Goal: Task Accomplishment & Management: Complete application form

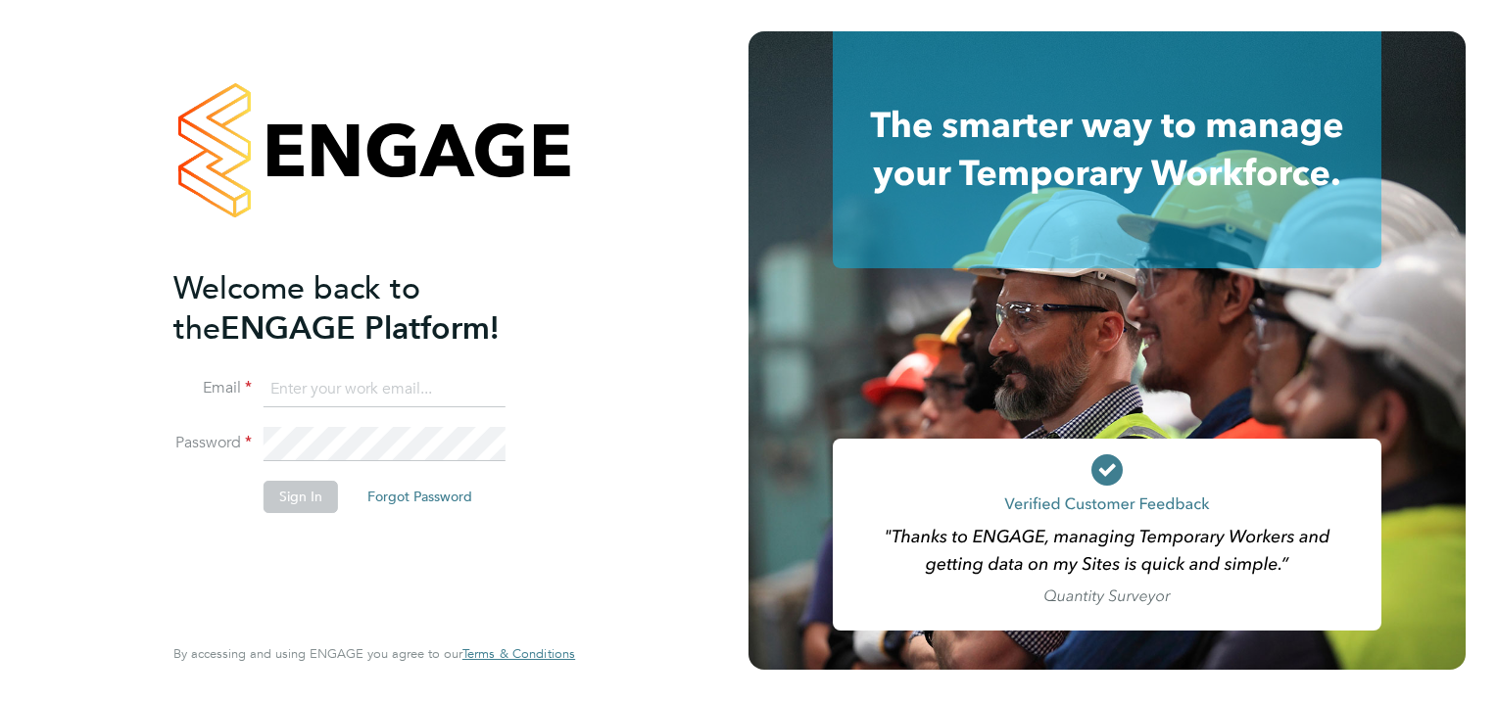
type input "rachel.george-davidson@apleona.com"
click at [300, 500] on button "Sign In" at bounding box center [300, 496] width 74 height 31
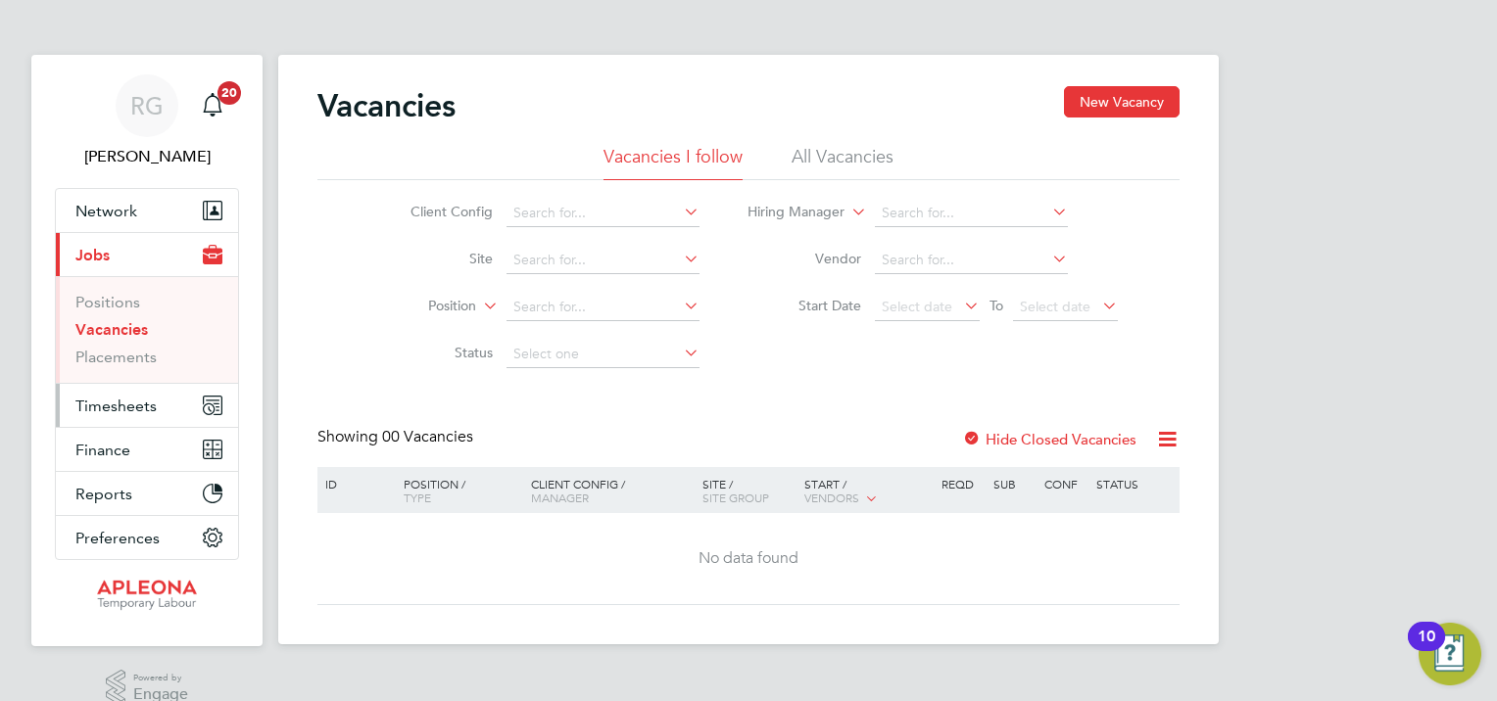
click at [128, 399] on span "Timesheets" at bounding box center [115, 406] width 81 height 19
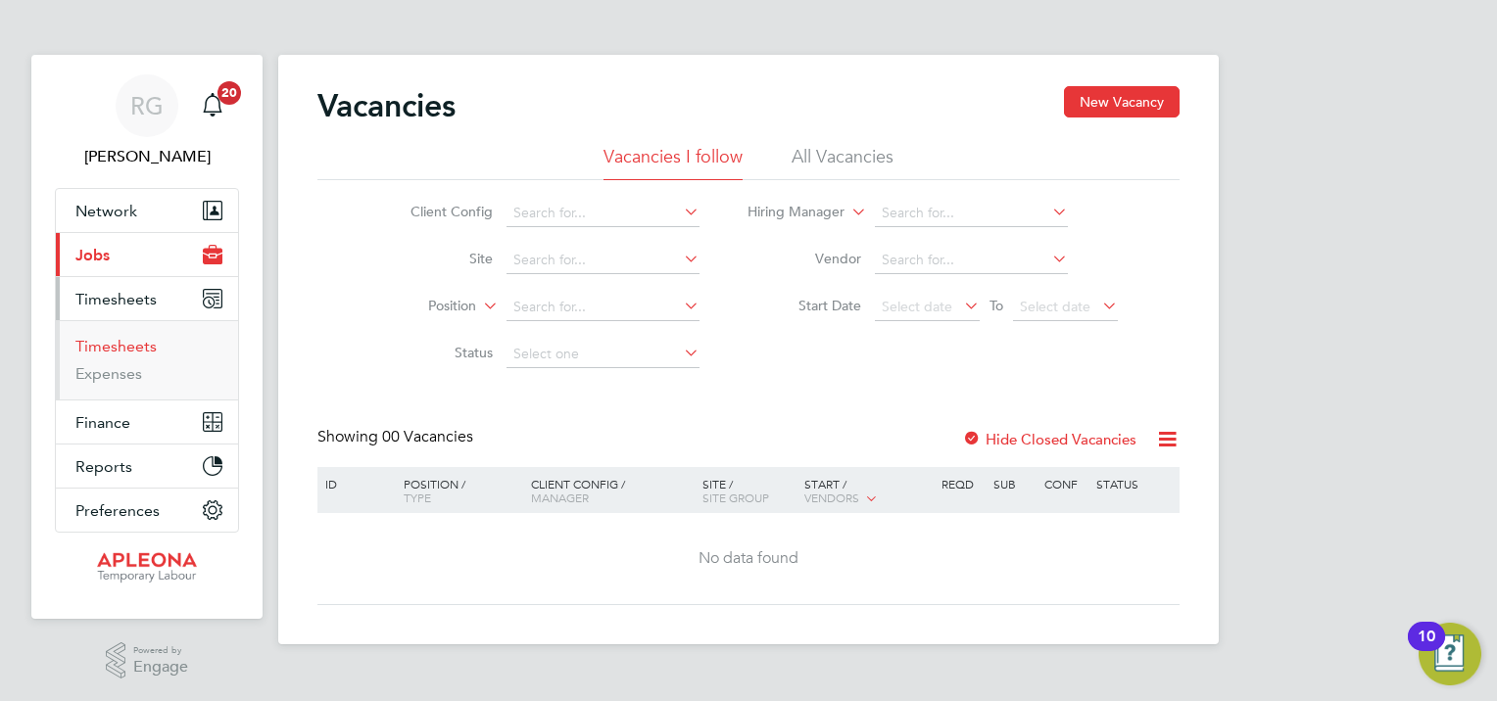
click at [109, 344] on link "Timesheets" at bounding box center [115, 346] width 81 height 19
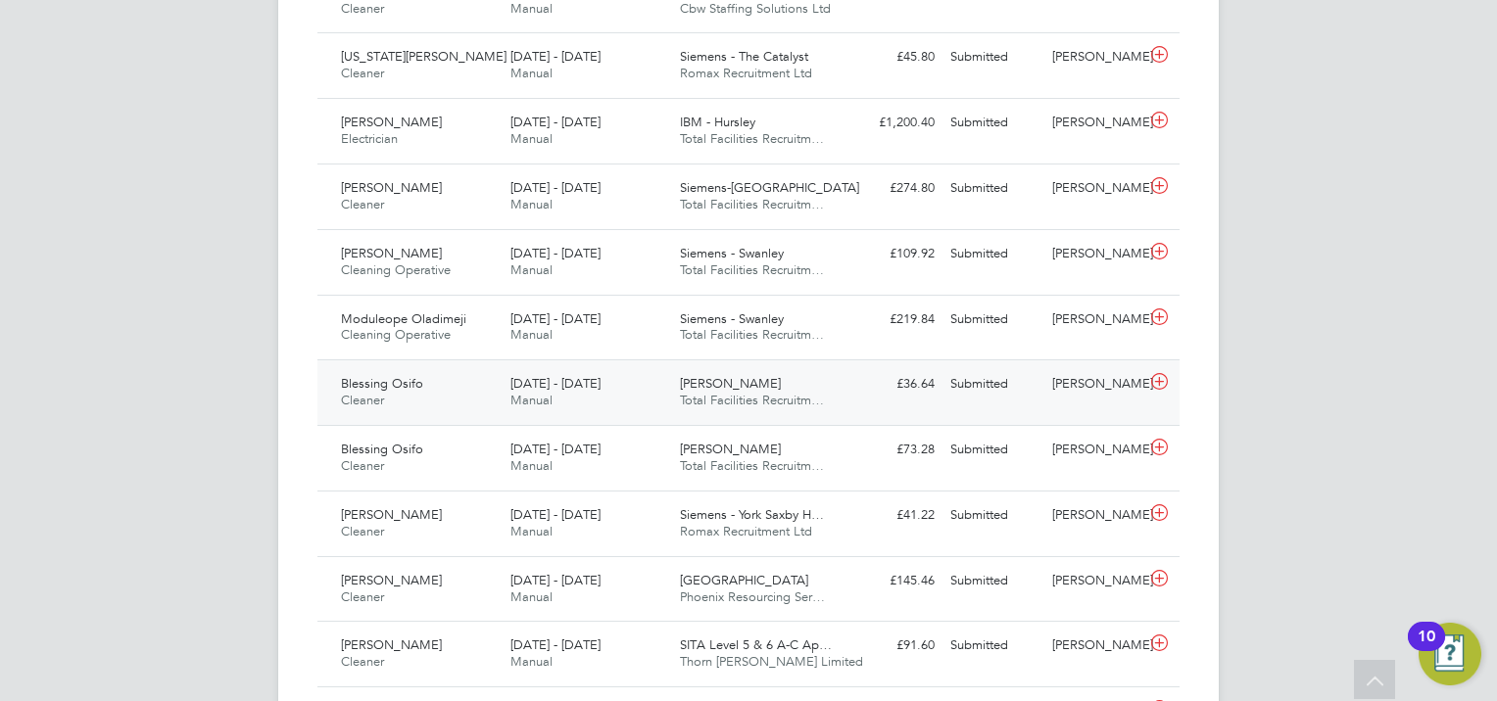
click at [1161, 374] on icon at bounding box center [1159, 382] width 24 height 16
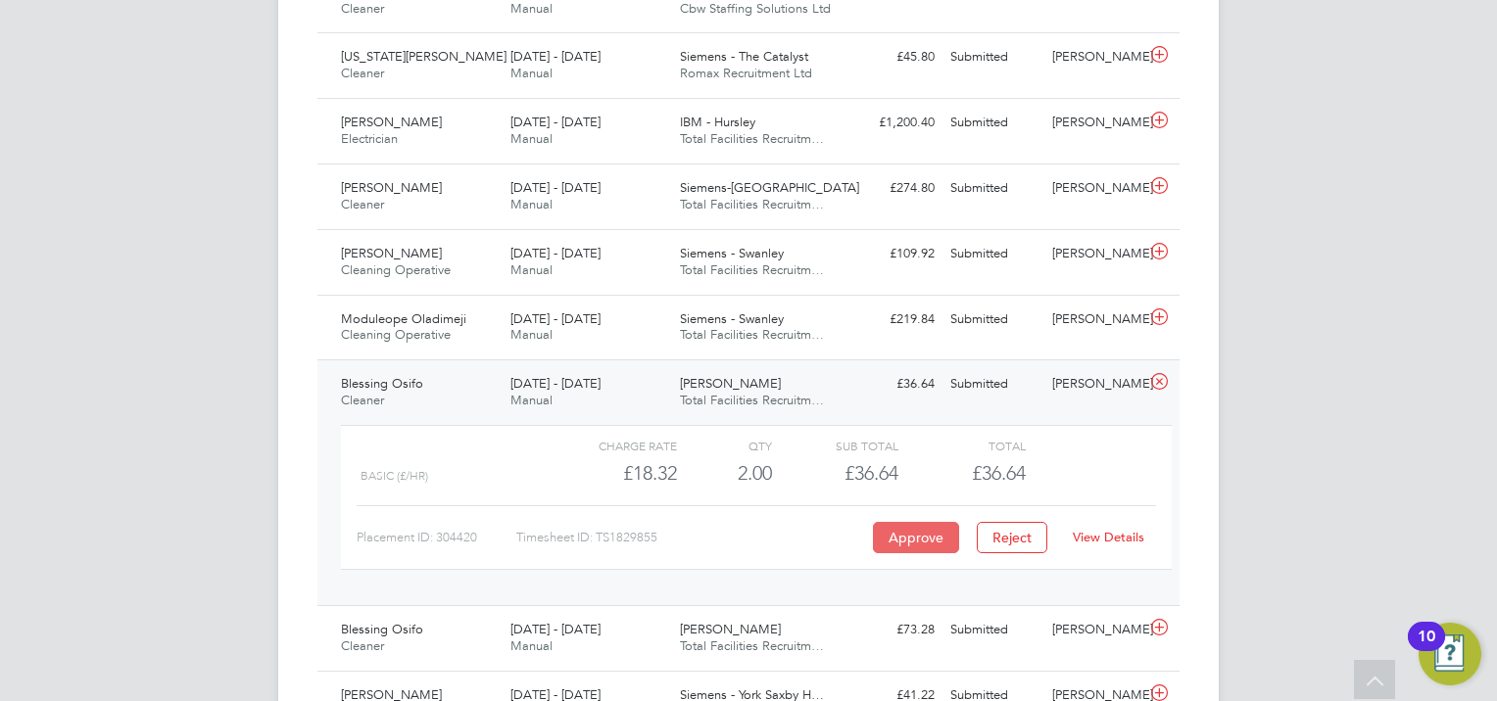
click at [927, 529] on button "Approve" at bounding box center [916, 537] width 86 height 31
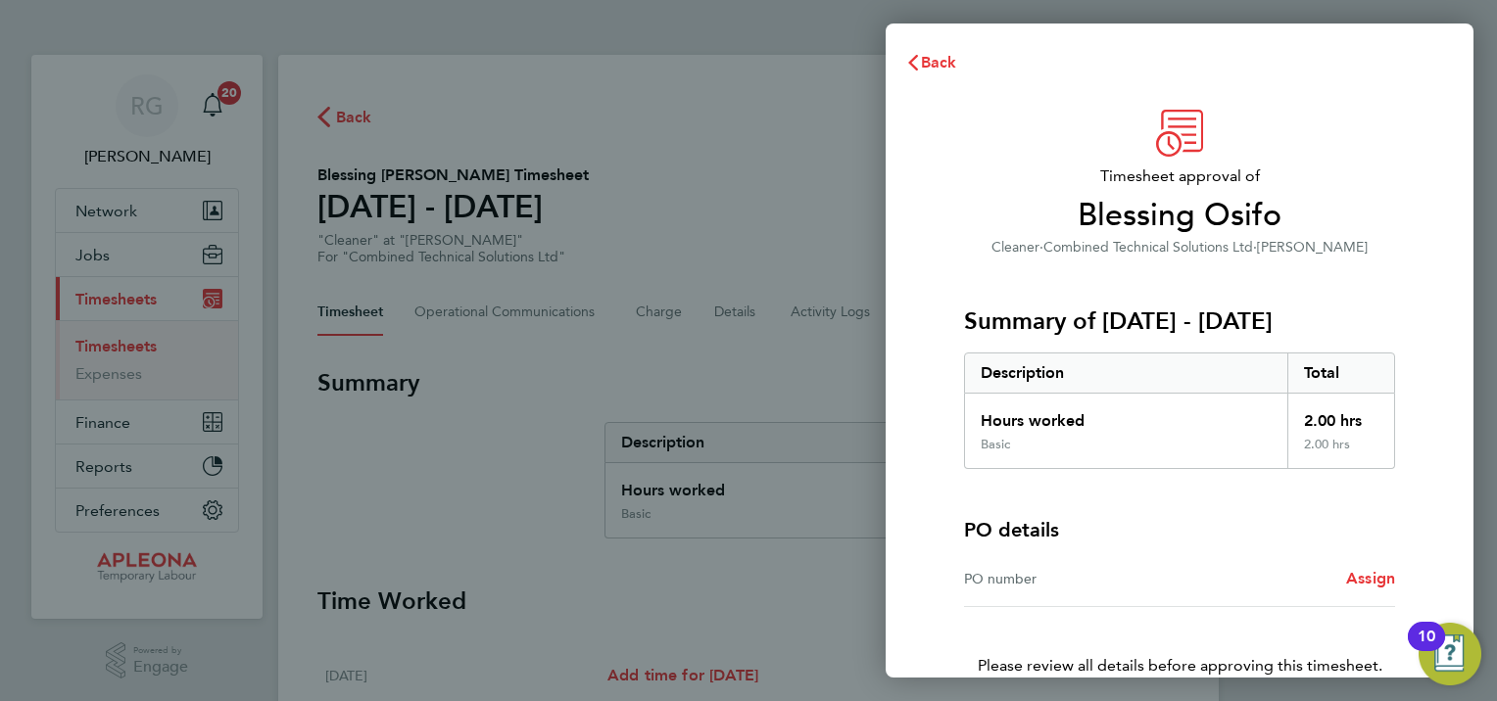
scroll to position [124, 0]
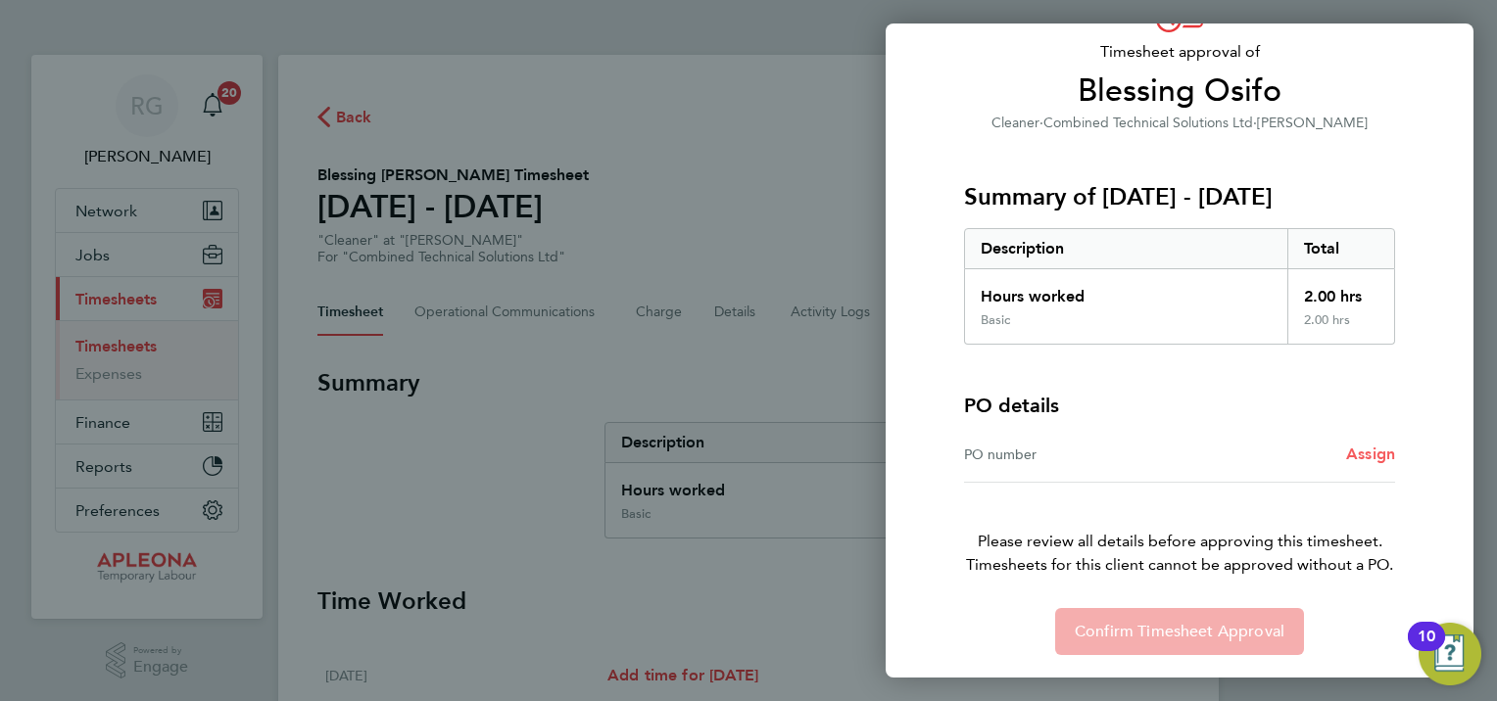
click at [1371, 452] on span "Assign" at bounding box center [1370, 454] width 49 height 19
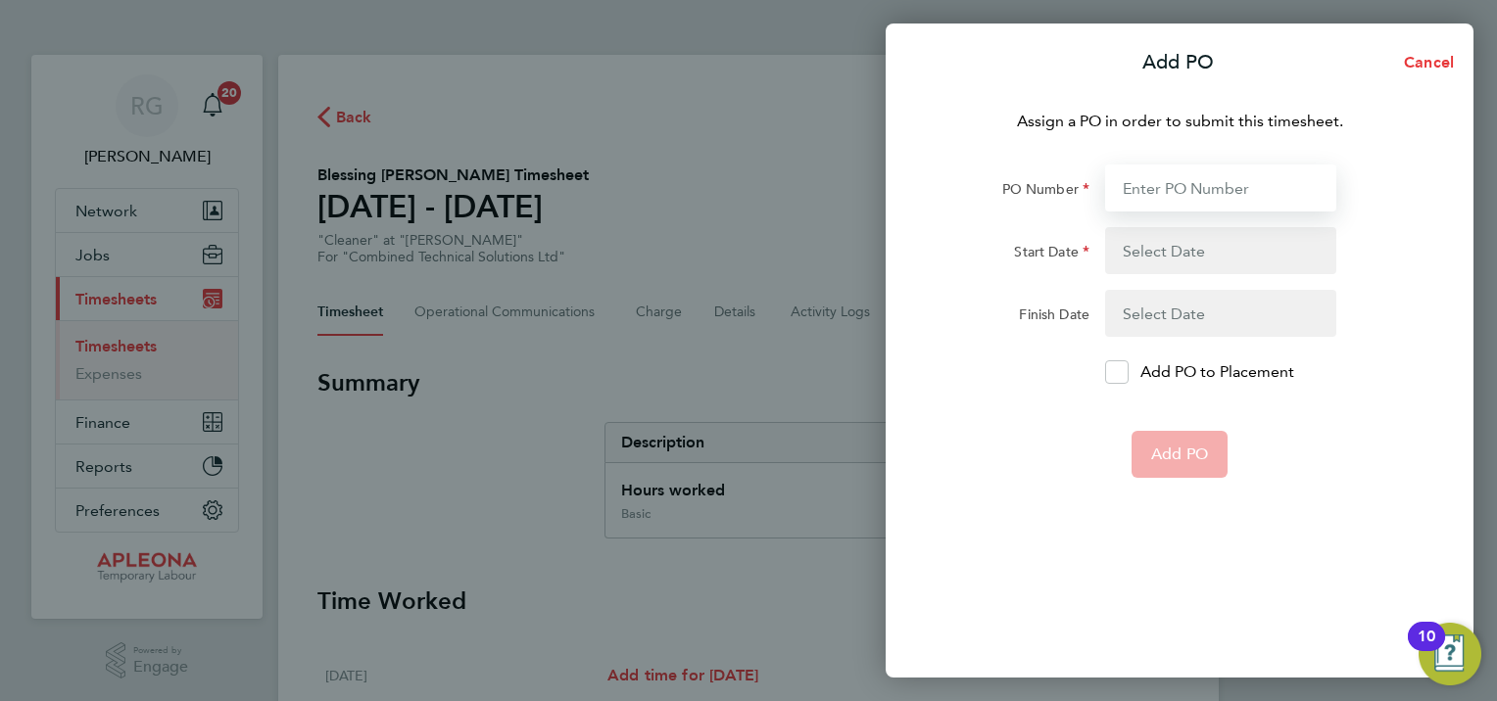
click at [1178, 196] on input "PO Number" at bounding box center [1220, 188] width 231 height 47
type input "0000"
click at [1140, 257] on button "button" at bounding box center [1220, 250] width 231 height 47
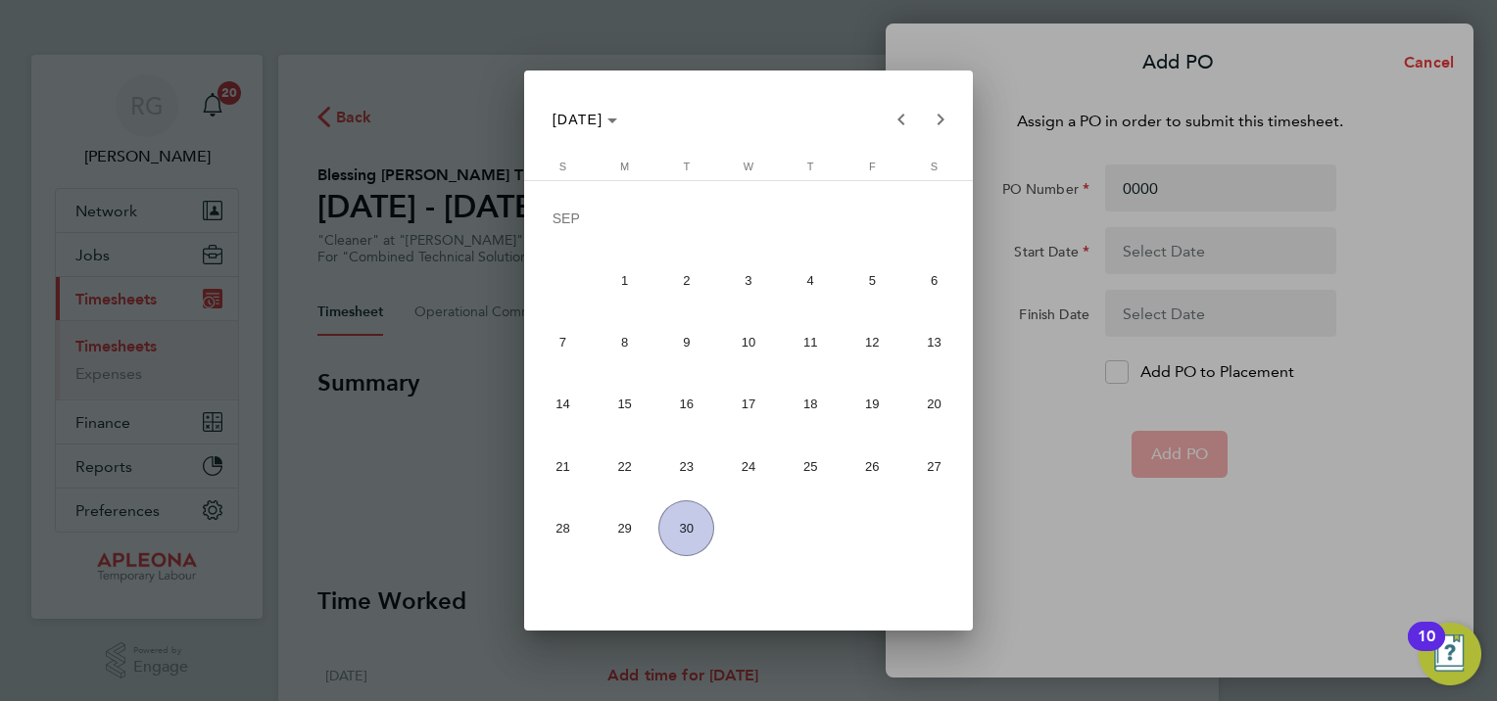
click at [556, 404] on span "14" at bounding box center [563, 404] width 56 height 56
type input "[DATE]"
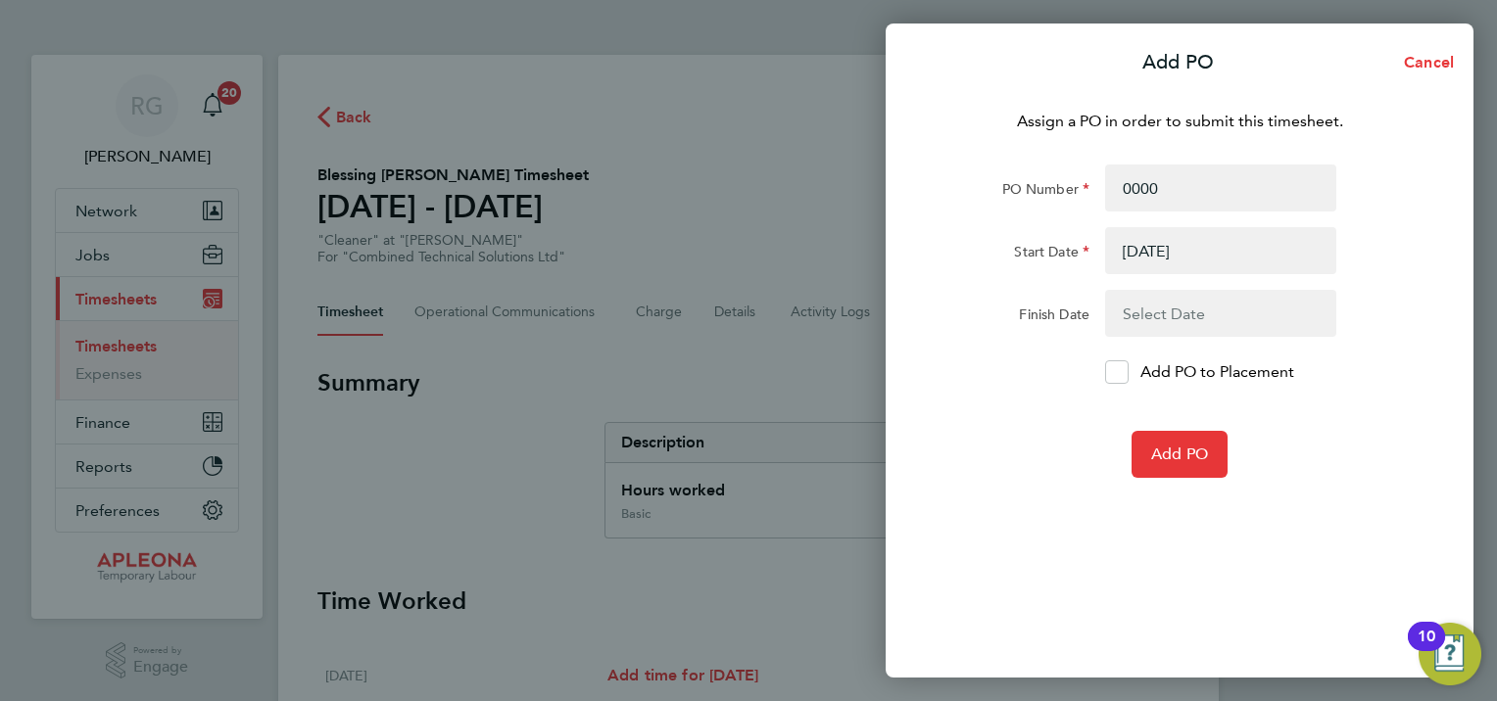
click at [1147, 313] on button "button" at bounding box center [1220, 313] width 231 height 47
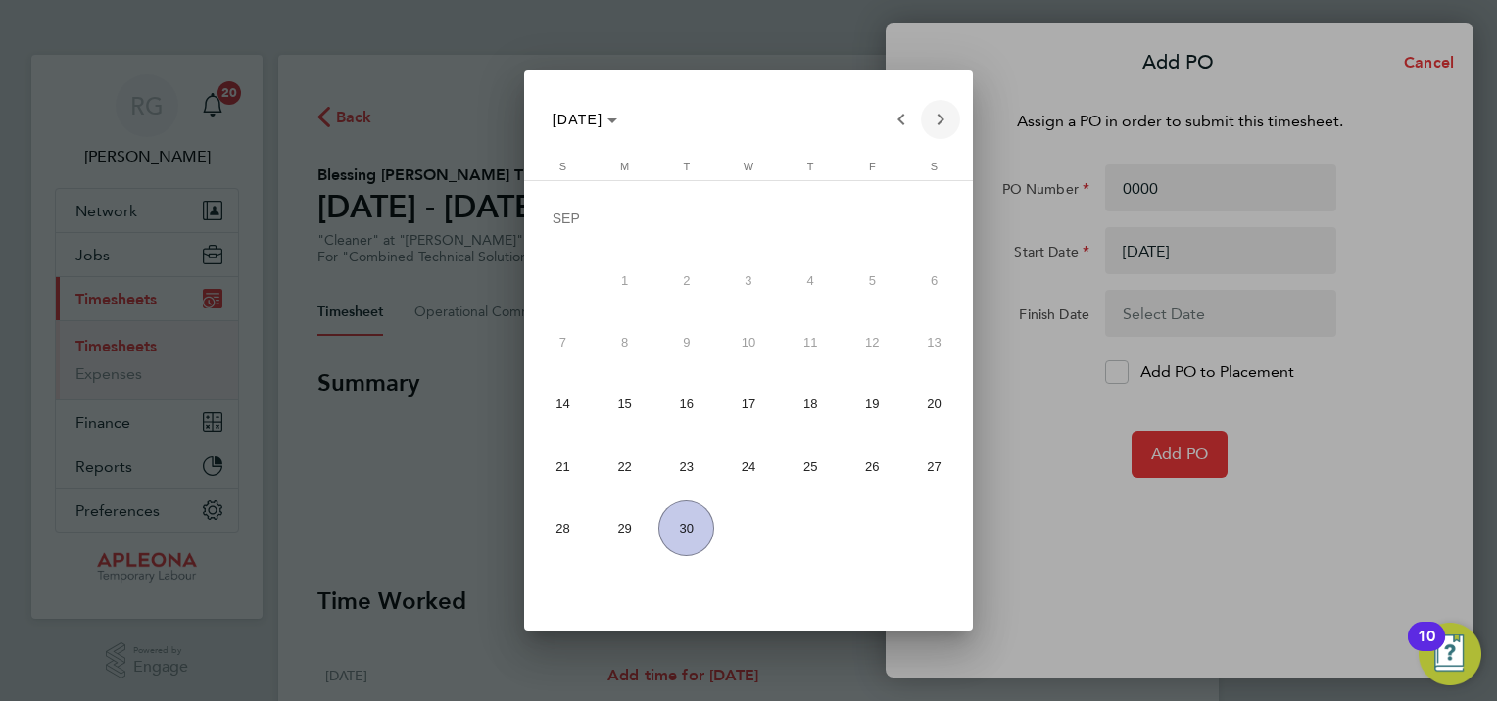
click at [944, 117] on span "Next month" at bounding box center [940, 119] width 39 height 39
click at [856, 460] on span "31" at bounding box center [872, 472] width 56 height 56
type input "[DATE]"
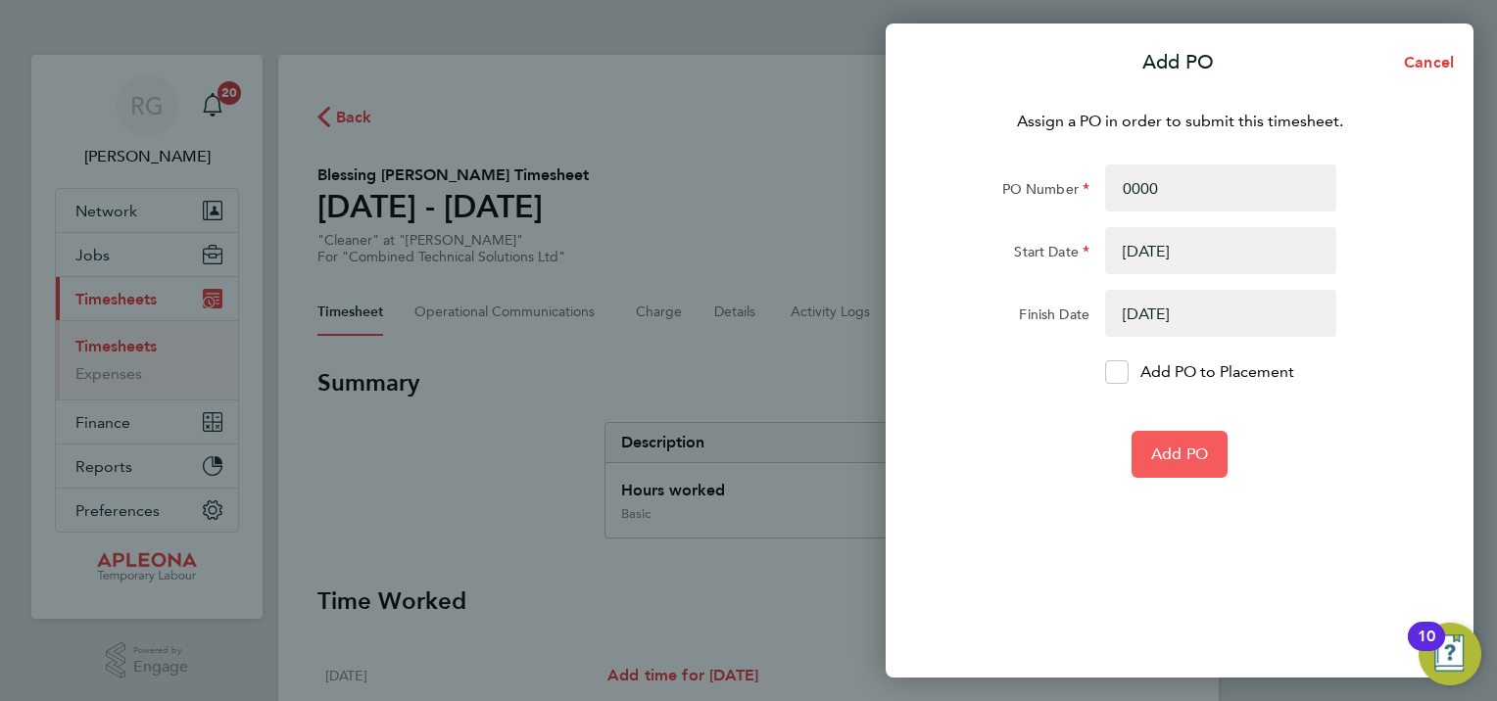
click at [1170, 469] on button "Add PO" at bounding box center [1179, 454] width 96 height 47
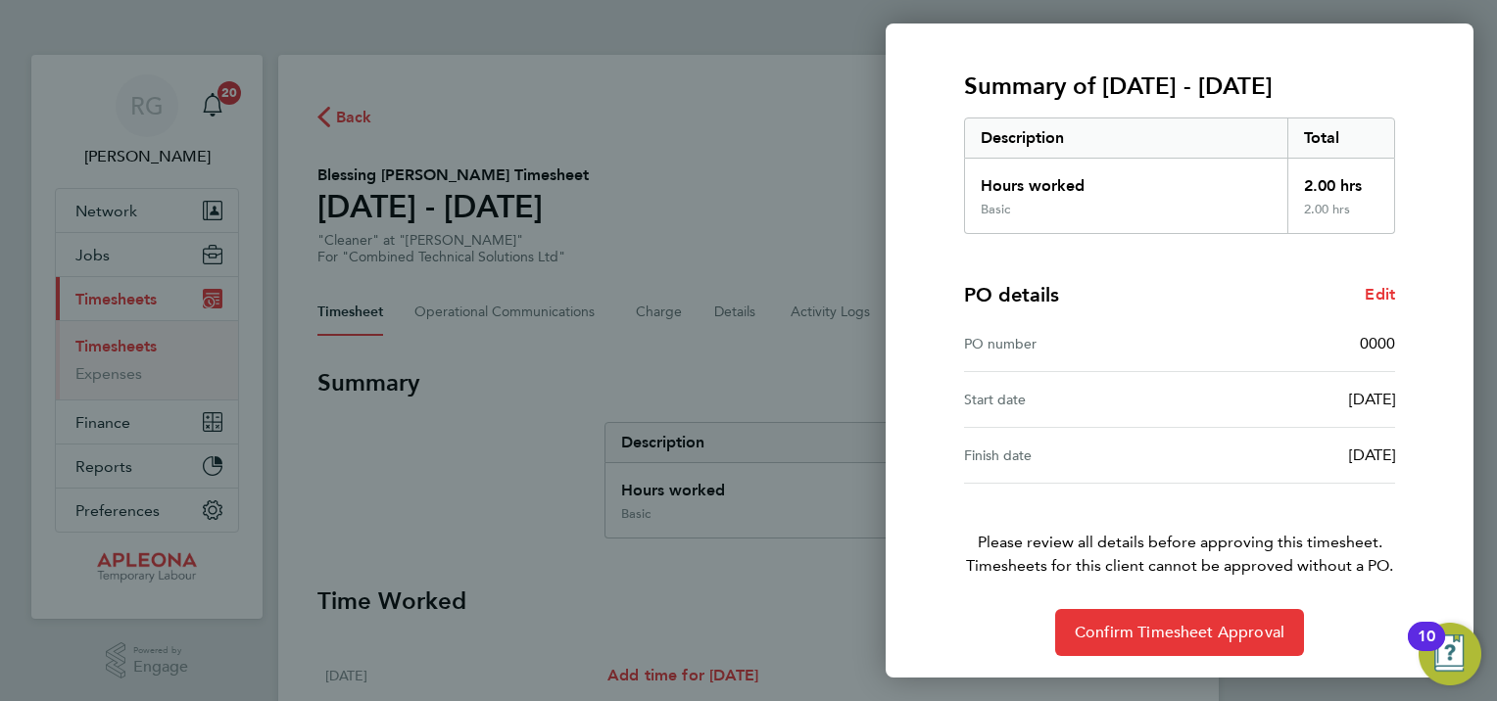
scroll to position [235, 0]
click at [1152, 623] on span "Confirm Timesheet Approval" at bounding box center [1179, 633] width 210 height 20
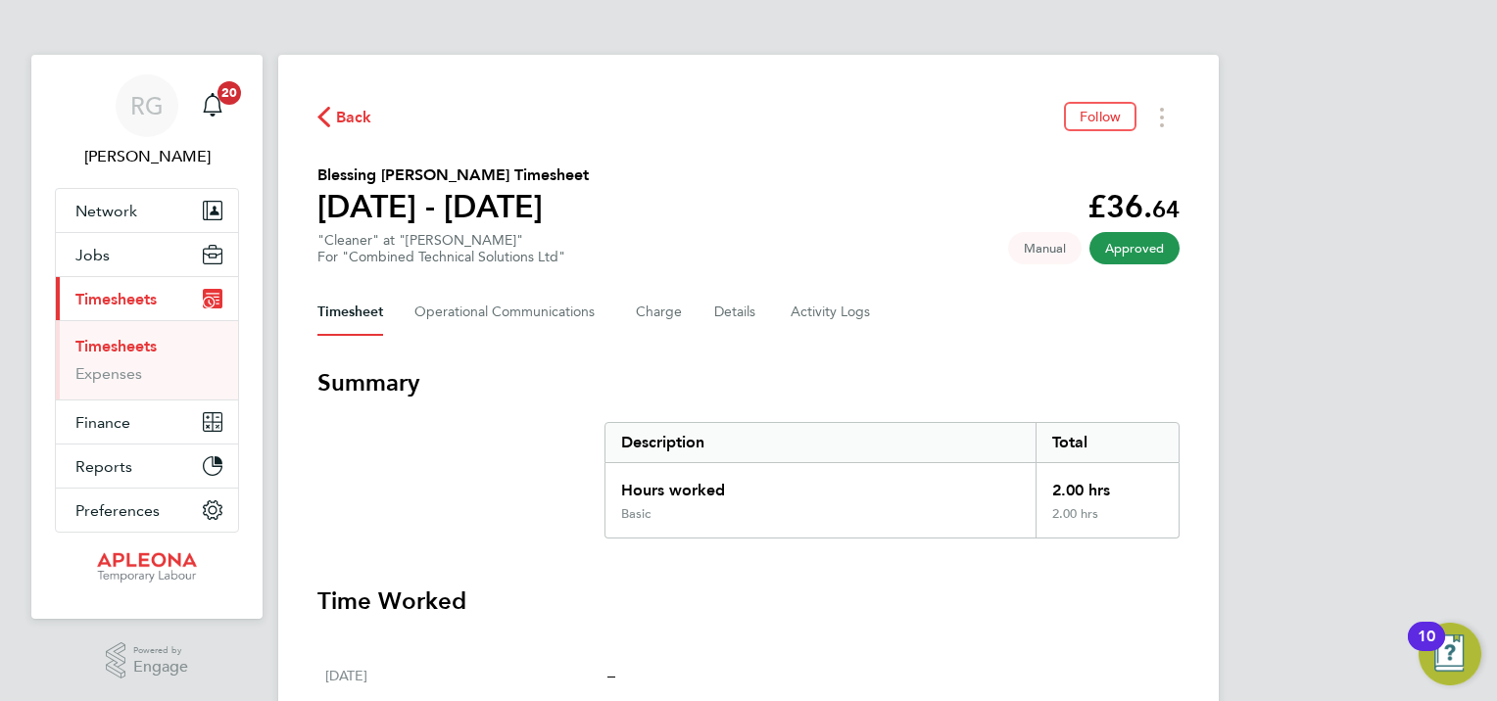
click at [331, 114] on span "Back" at bounding box center [344, 116] width 55 height 19
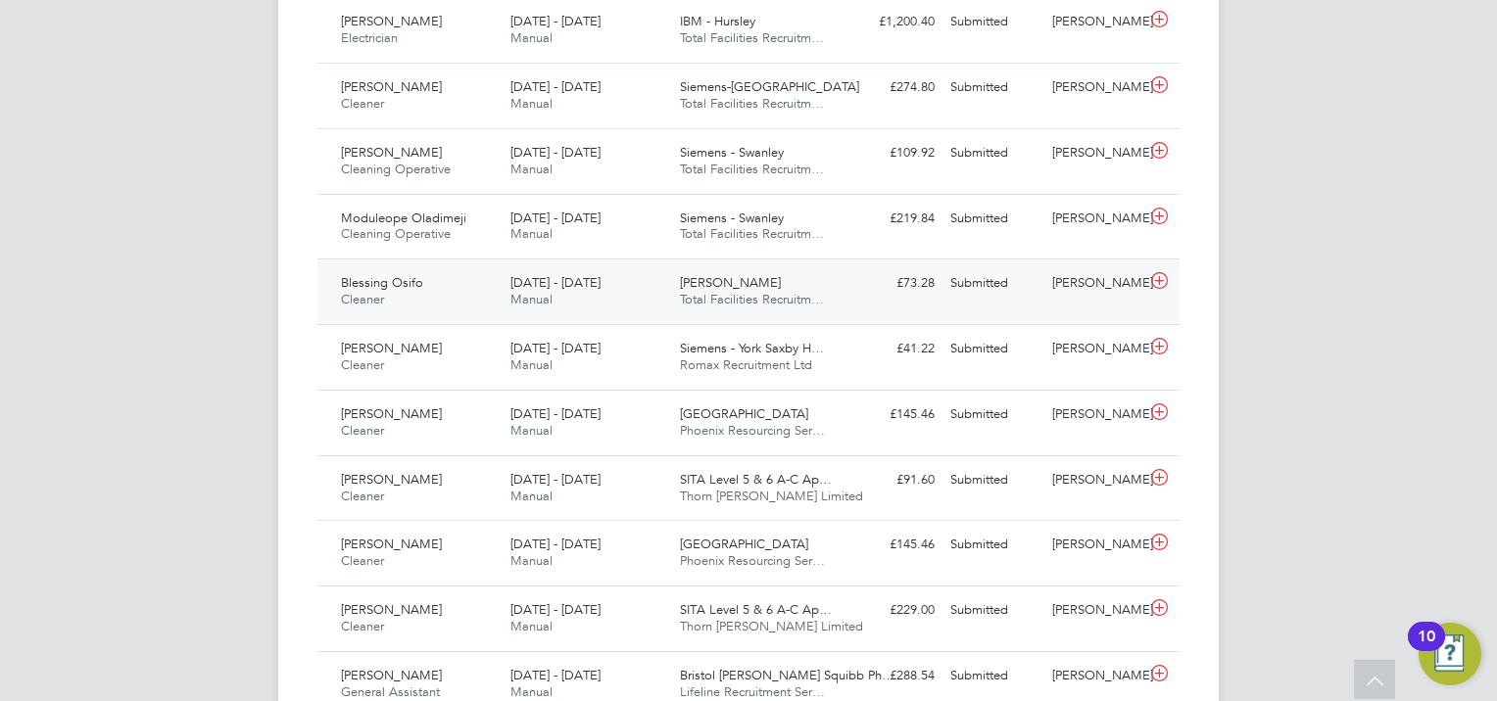
click at [1159, 278] on icon at bounding box center [1159, 281] width 24 height 16
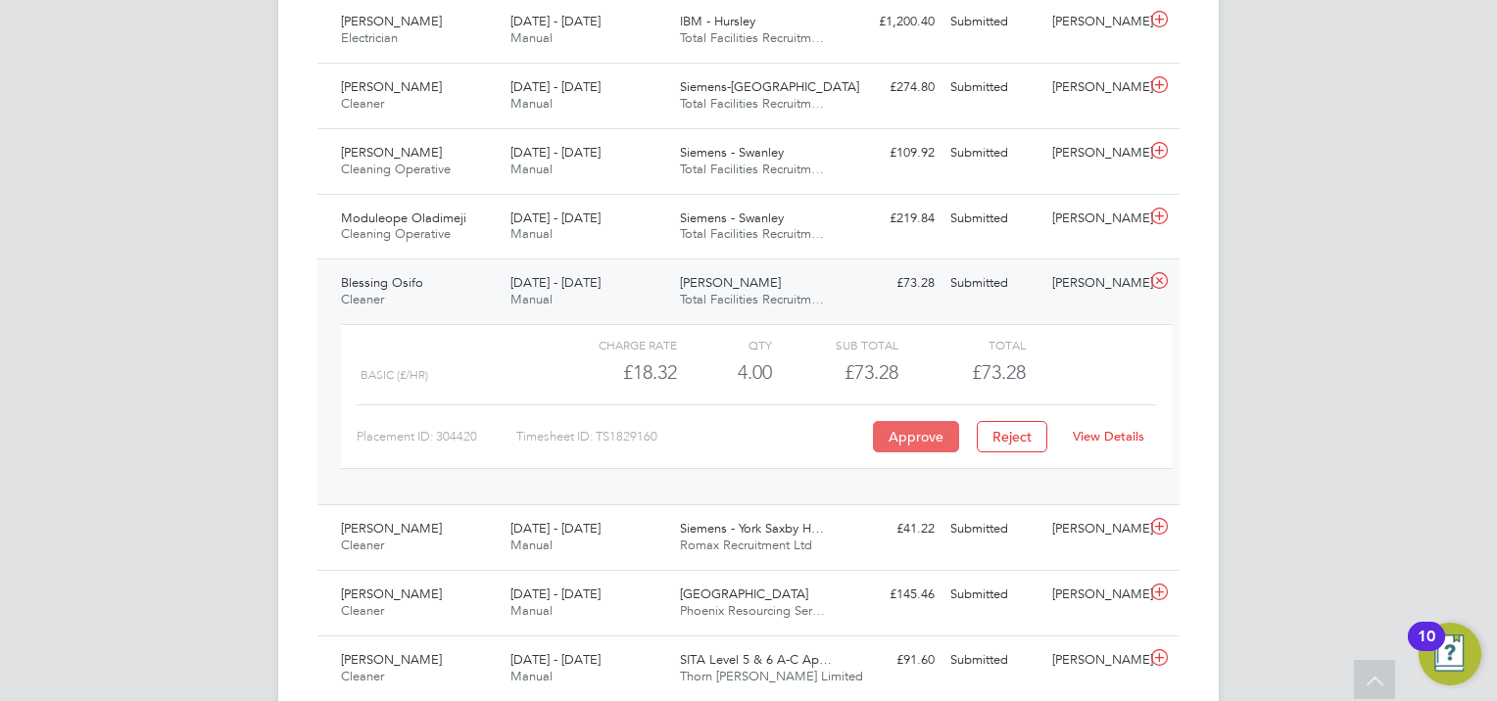
click at [953, 429] on button "Approve" at bounding box center [916, 436] width 86 height 31
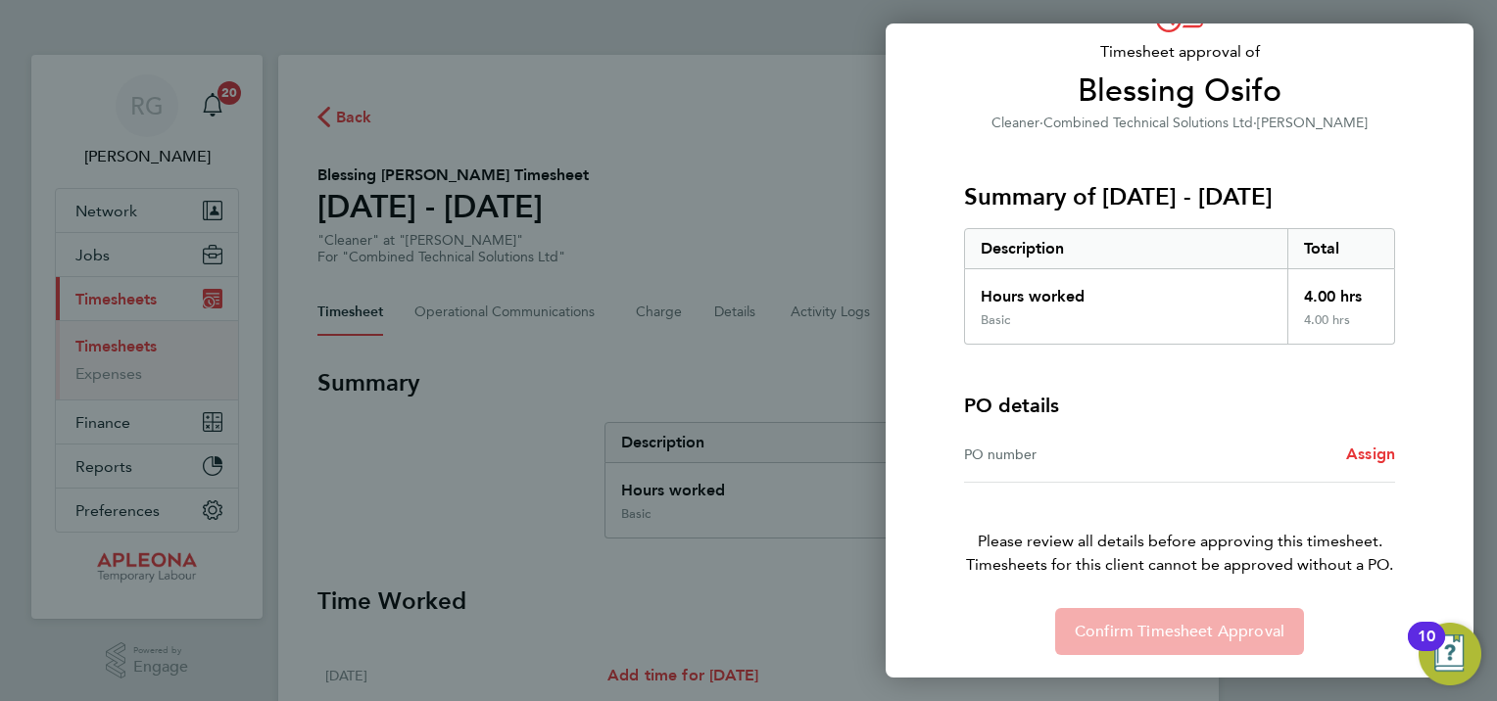
scroll to position [124, 0]
click at [1037, 452] on div "PO number" at bounding box center [1071, 455] width 215 height 24
click at [1381, 454] on span "Assign" at bounding box center [1370, 454] width 49 height 19
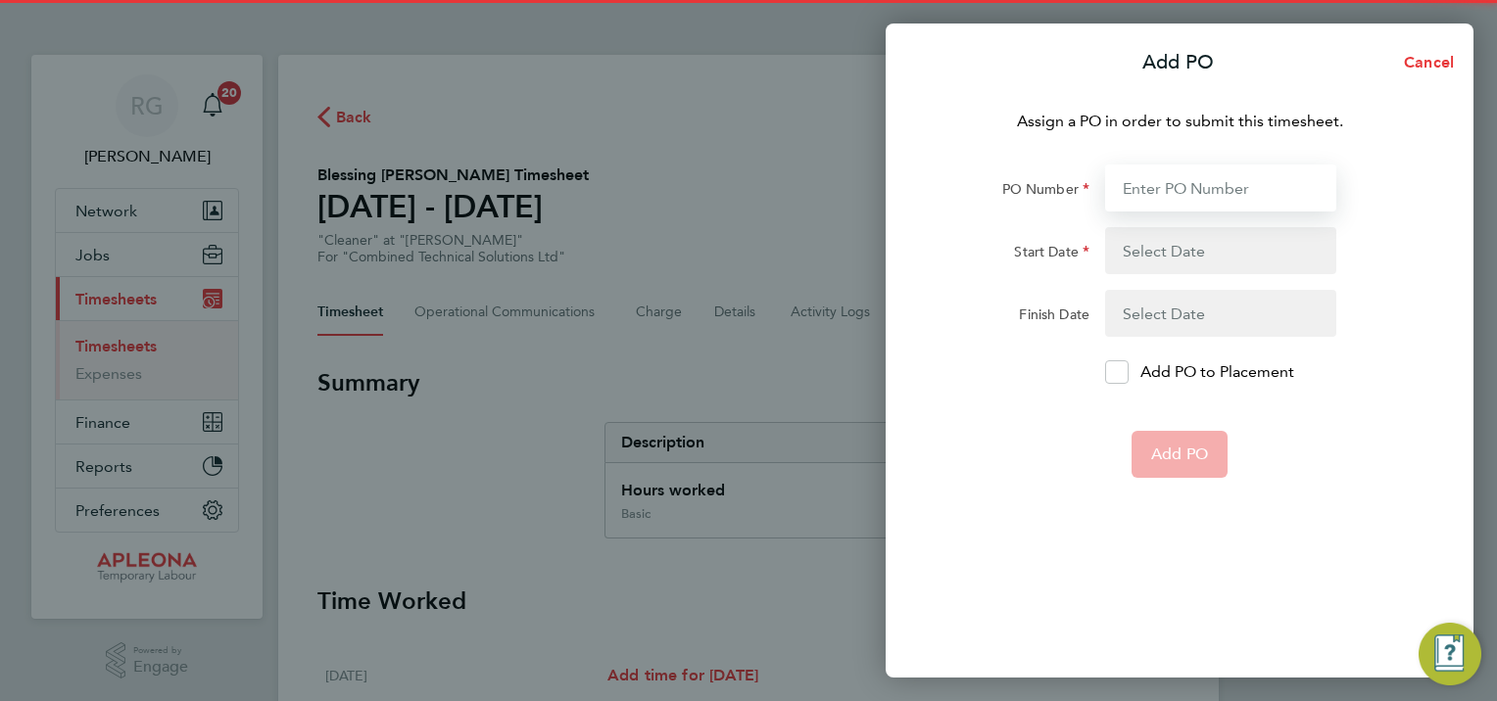
click at [1160, 177] on input "PO Number" at bounding box center [1220, 188] width 231 height 47
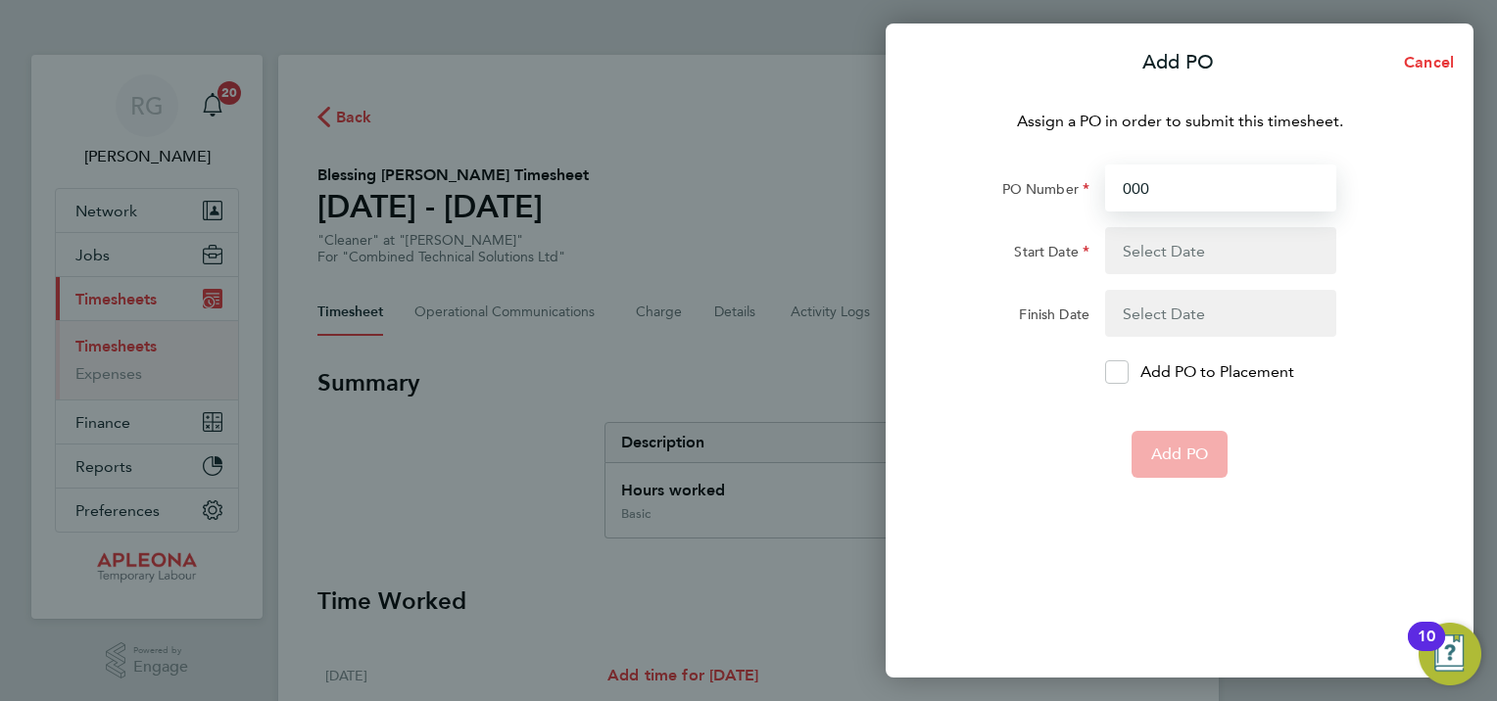
type input "0000"
type input "[DATE]"
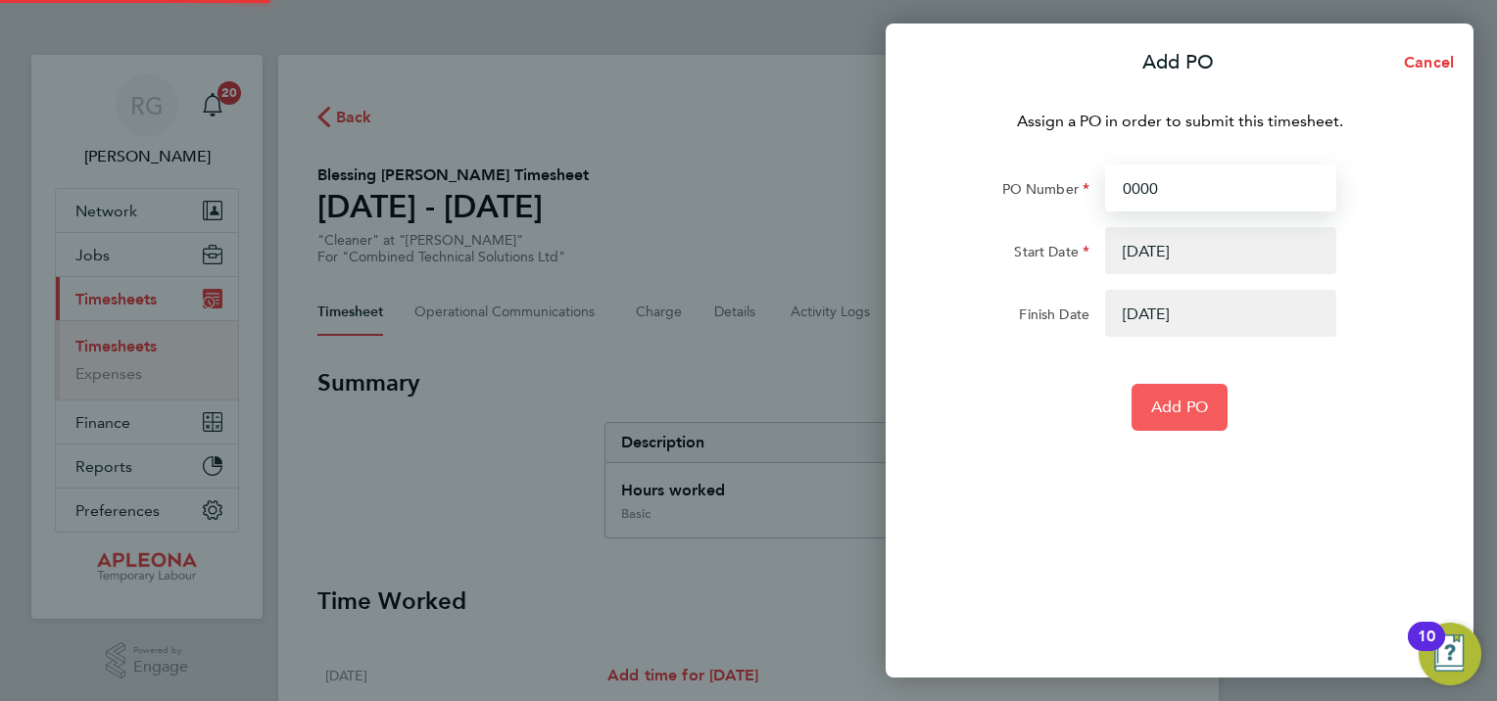
type input "0000"
click at [1171, 411] on span "Add PO" at bounding box center [1179, 408] width 57 height 20
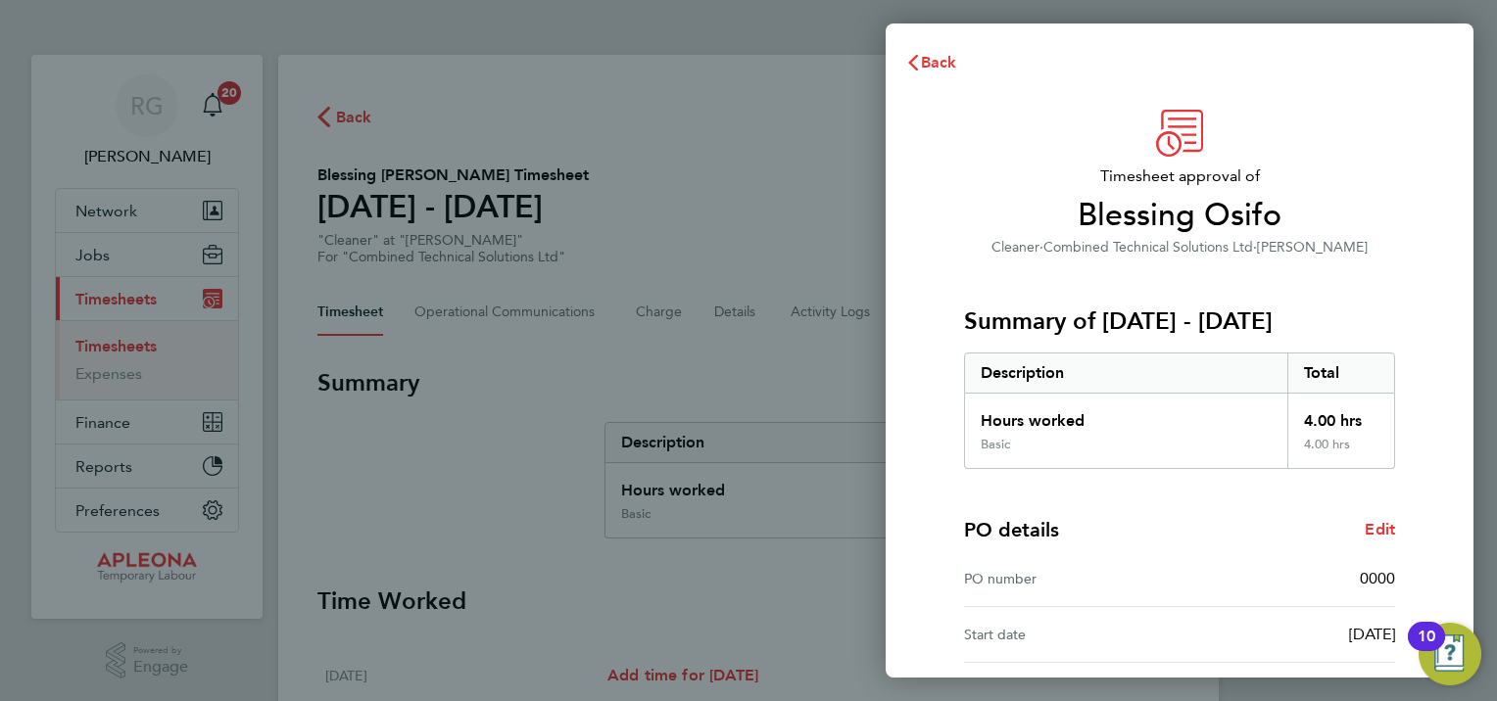
scroll to position [235, 0]
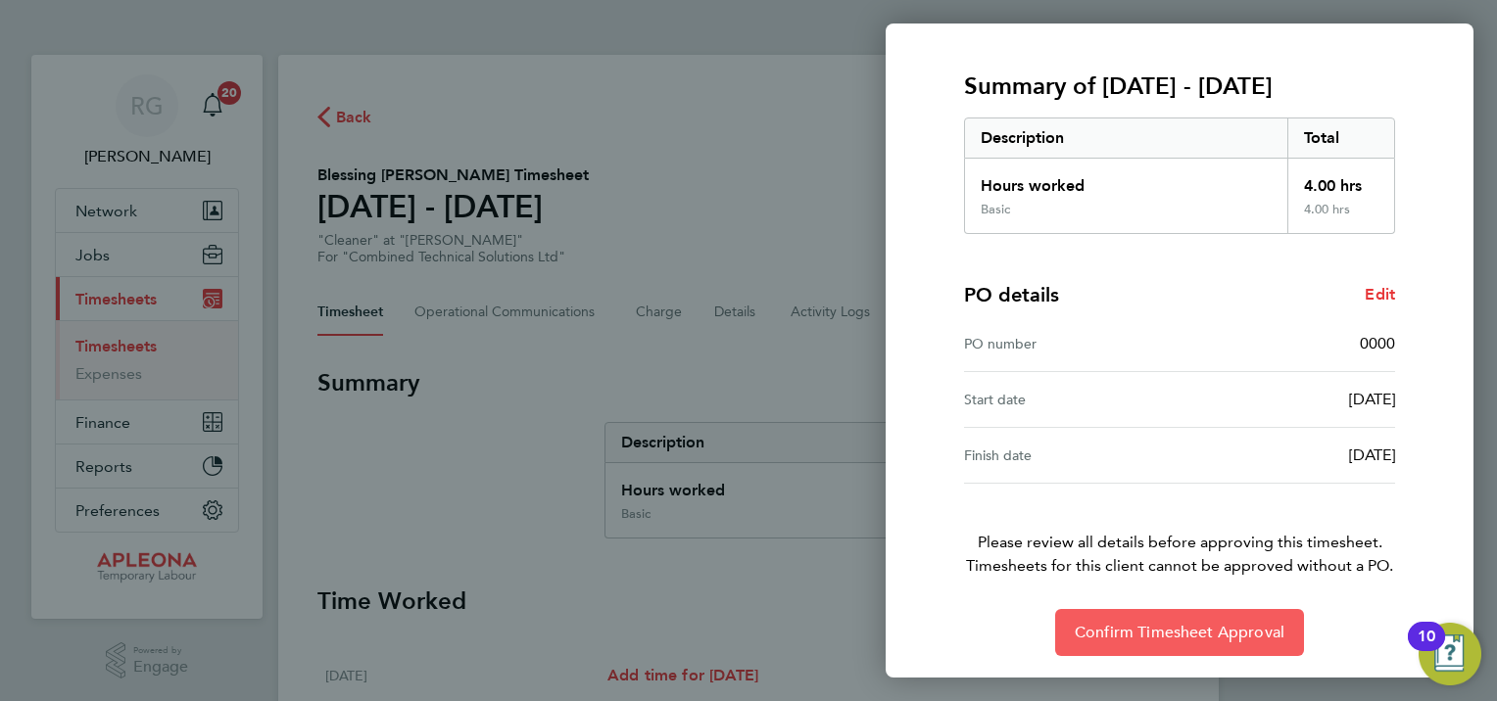
click at [1168, 634] on span "Confirm Timesheet Approval" at bounding box center [1179, 633] width 210 height 20
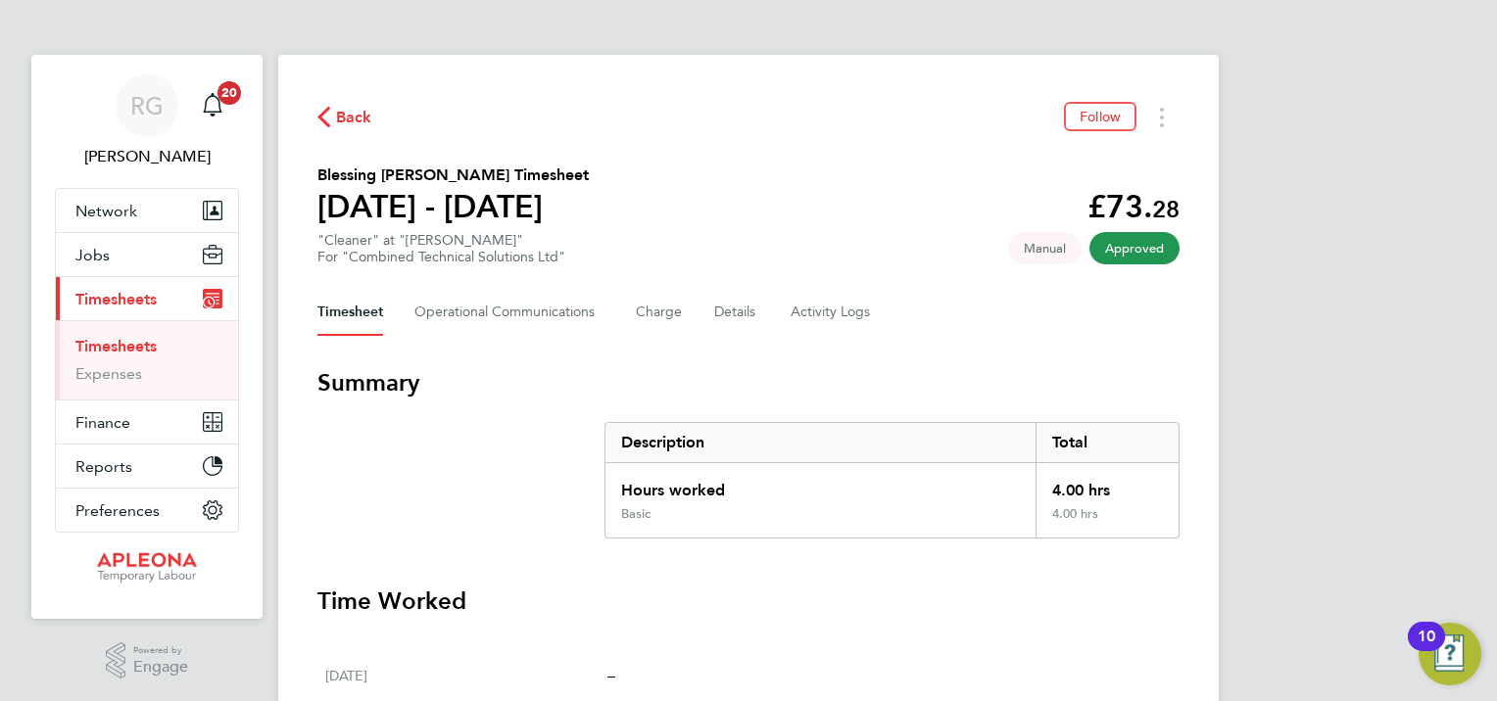
click at [349, 116] on span "Back" at bounding box center [354, 118] width 36 height 24
